Goal: Task Accomplishment & Management: Manage account settings

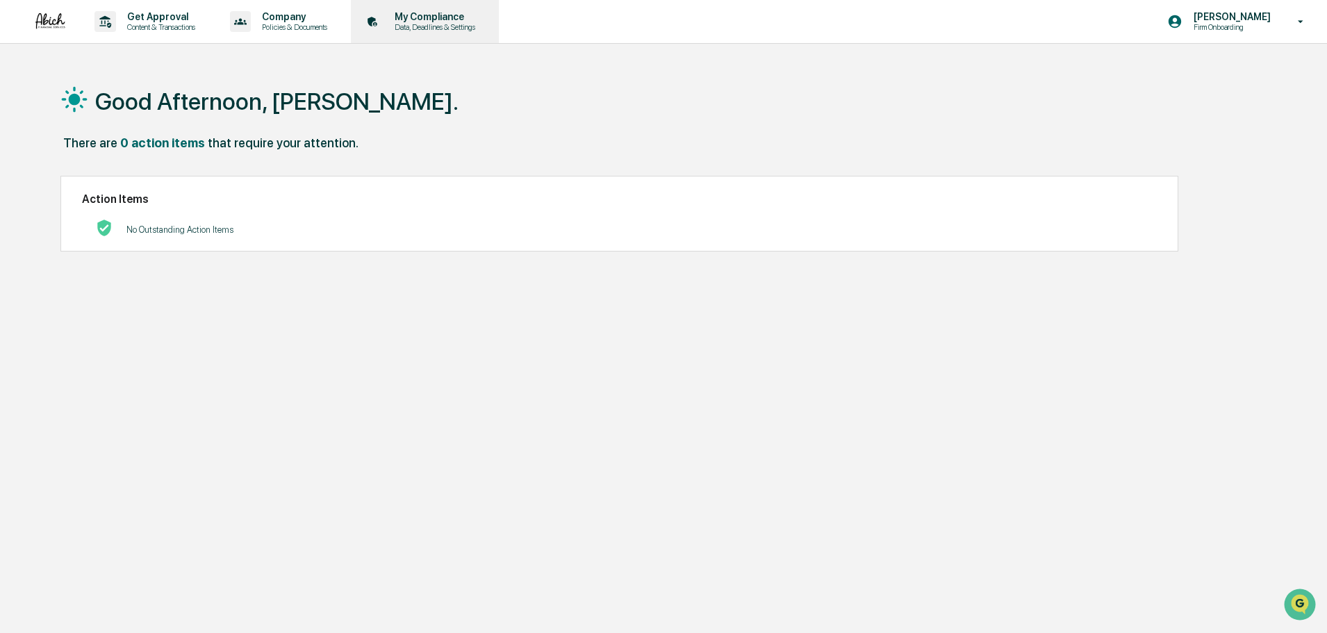
click at [386, 3] on div "My Compliance Data, Deadlines & Settings" at bounding box center [423, 21] width 134 height 43
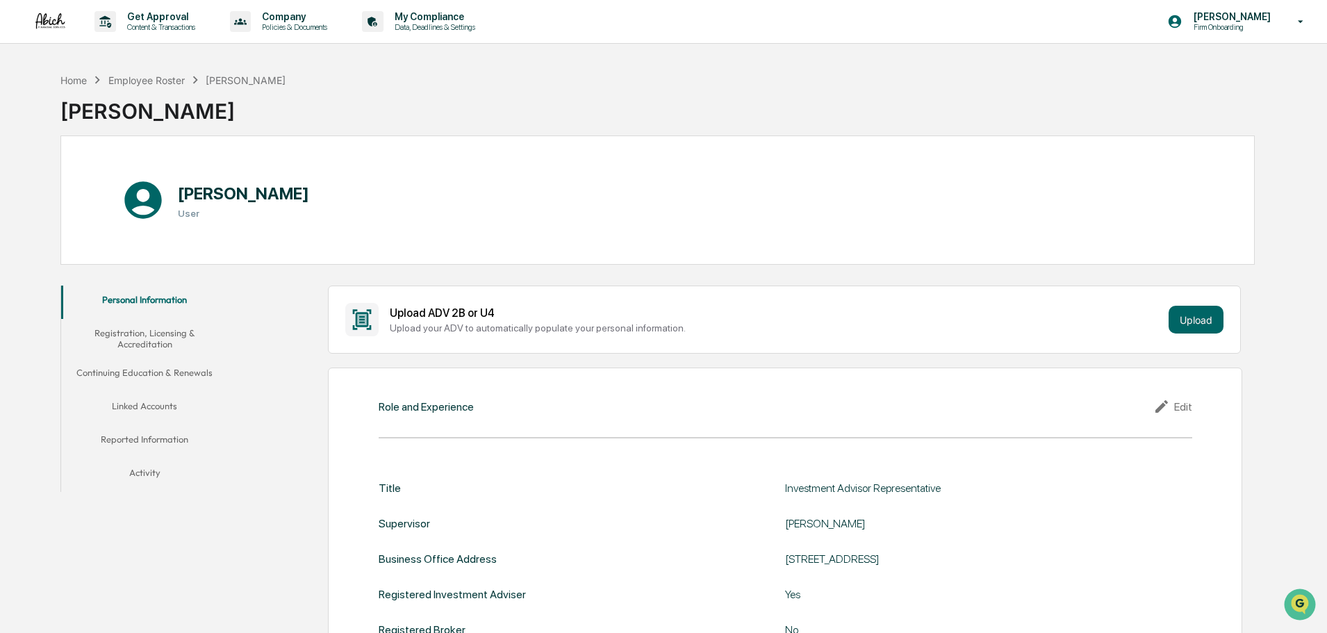
click at [153, 377] on button "Continuing Education & Renewals" at bounding box center [144, 374] width 167 height 33
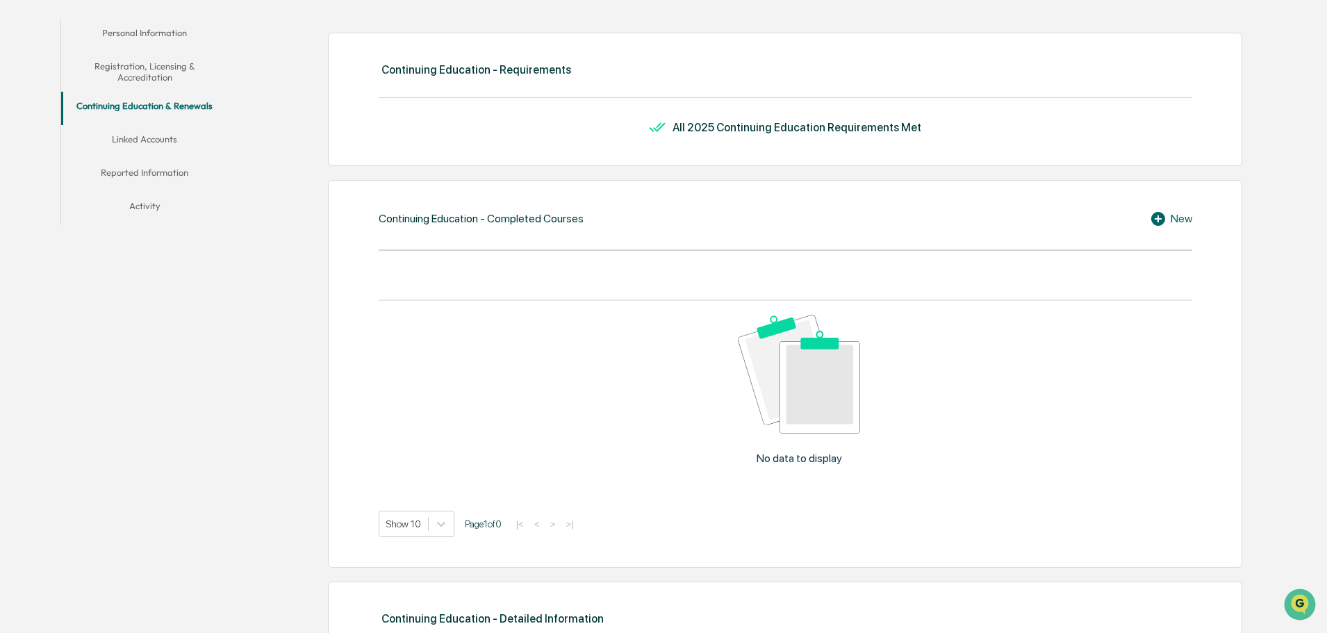
scroll to position [278, 0]
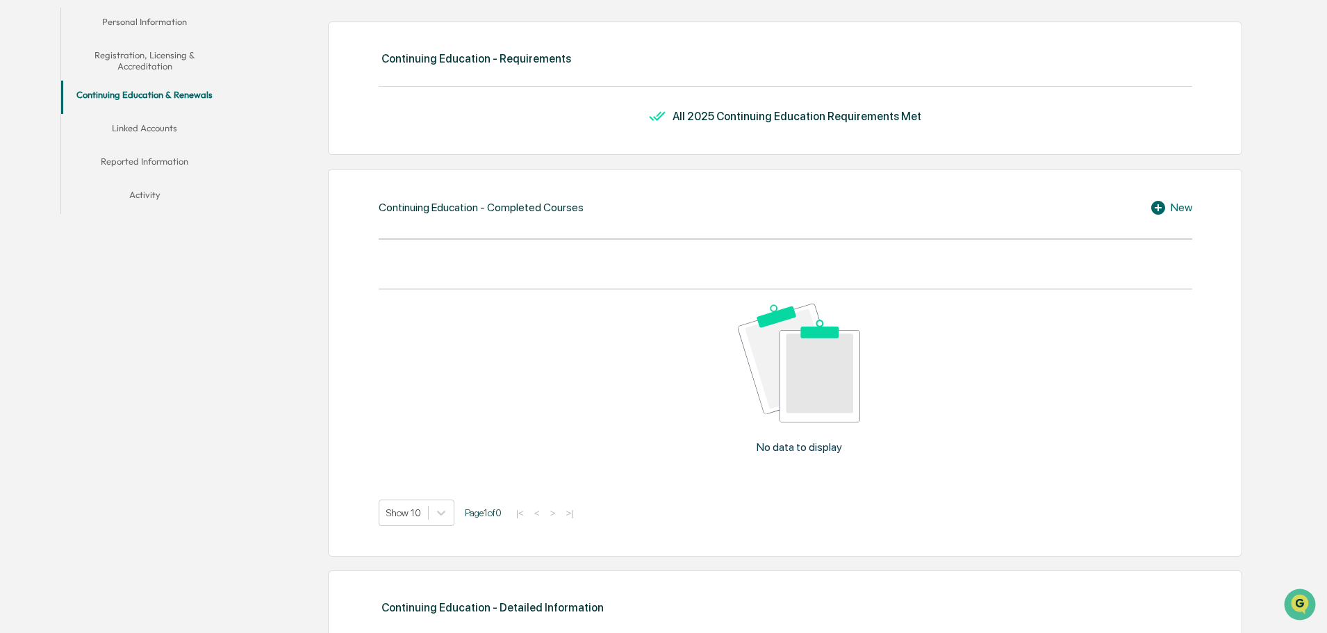
click at [201, 133] on button "Linked Accounts" at bounding box center [144, 130] width 167 height 33
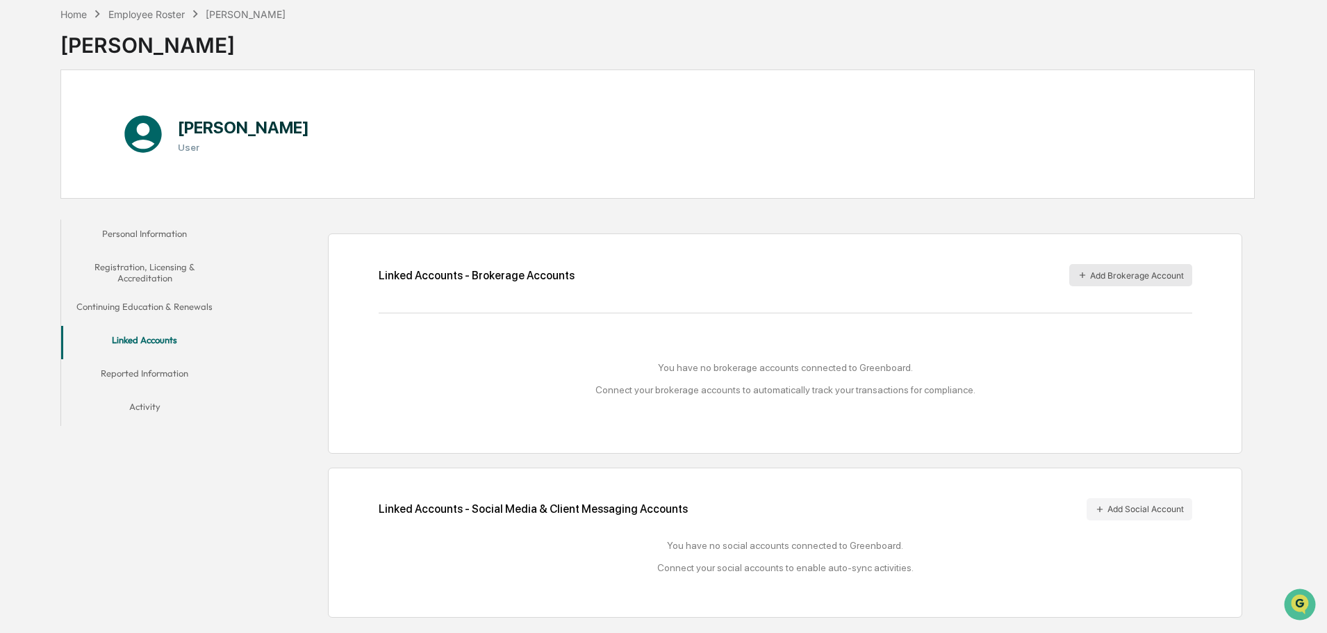
click at [1134, 268] on button "Add Brokerage Account" at bounding box center [1130, 275] width 123 height 22
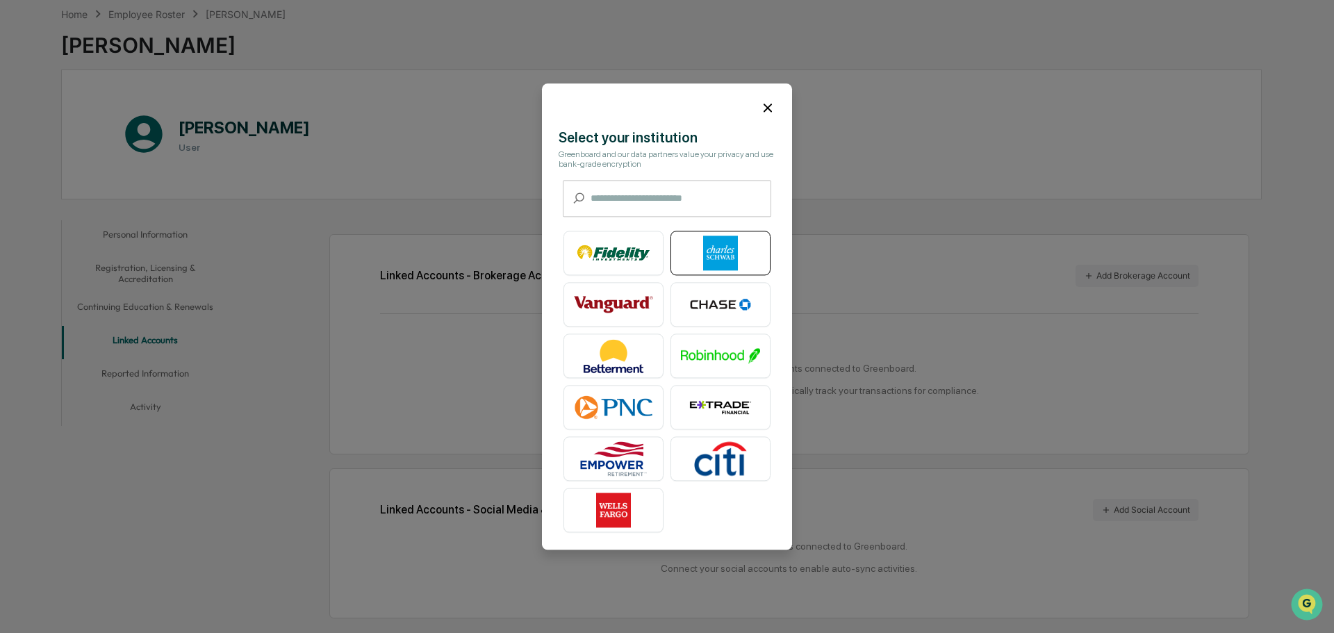
click at [728, 248] on img at bounding box center [720, 252] width 79 height 35
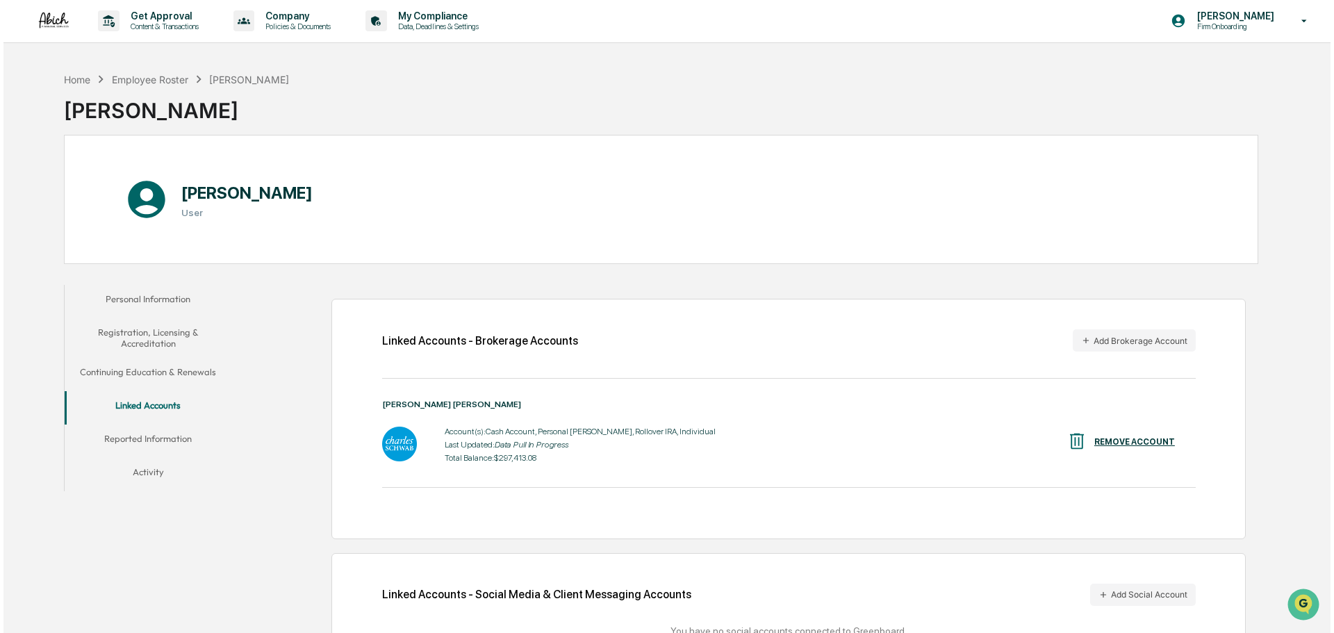
scroll to position [0, 0]
click at [1082, 343] on icon "button" at bounding box center [1083, 341] width 6 height 6
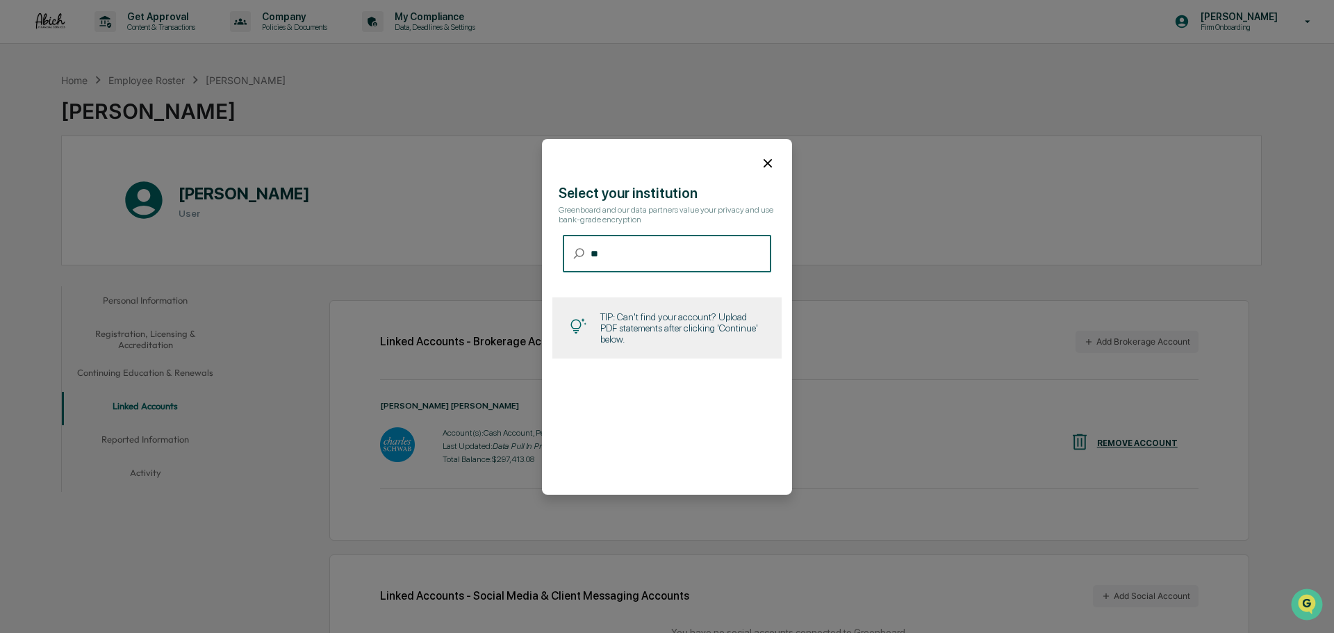
type input "*"
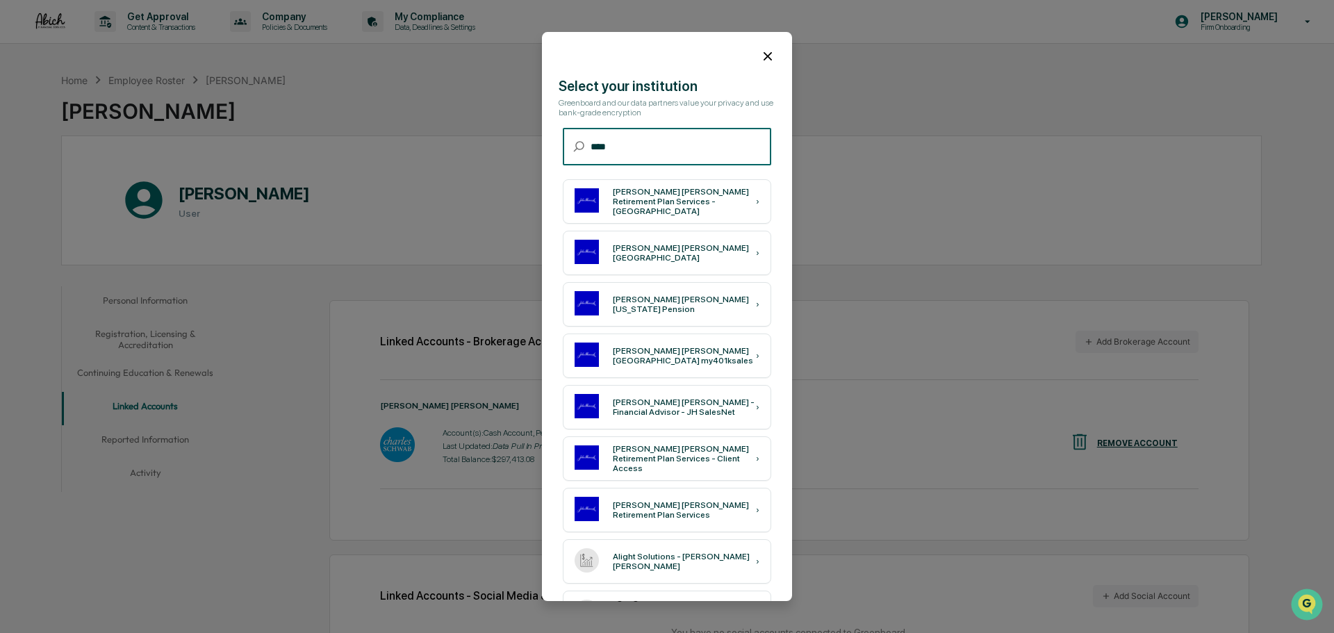
type input "****"
click at [693, 203] on div "[PERSON_NAME] [PERSON_NAME] Retirement Plan Services - [GEOGRAPHIC_DATA]" at bounding box center [684, 201] width 143 height 29
